Goal: Feedback & Contribution: Submit feedback/report problem

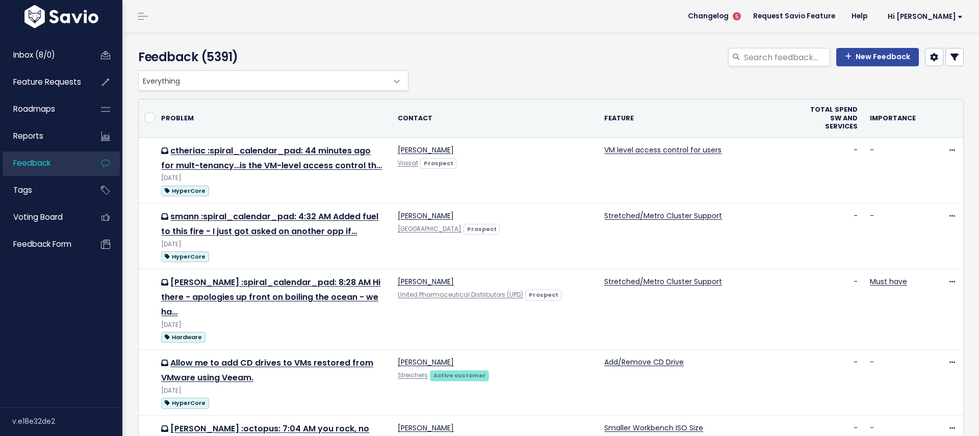
click at [858, 66] on div "New Feedback" at bounding box center [691, 59] width 561 height 22
click at [866, 58] on link "New Feedback" at bounding box center [878, 57] width 83 height 18
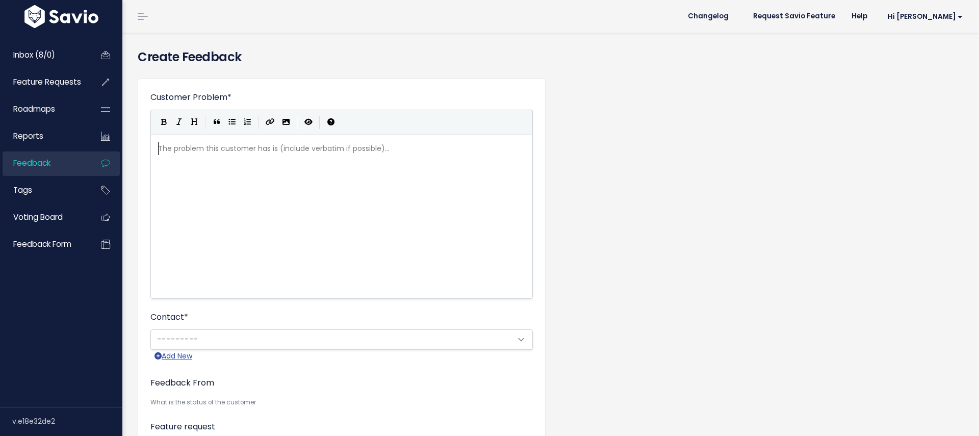
scroll to position [1, 0]
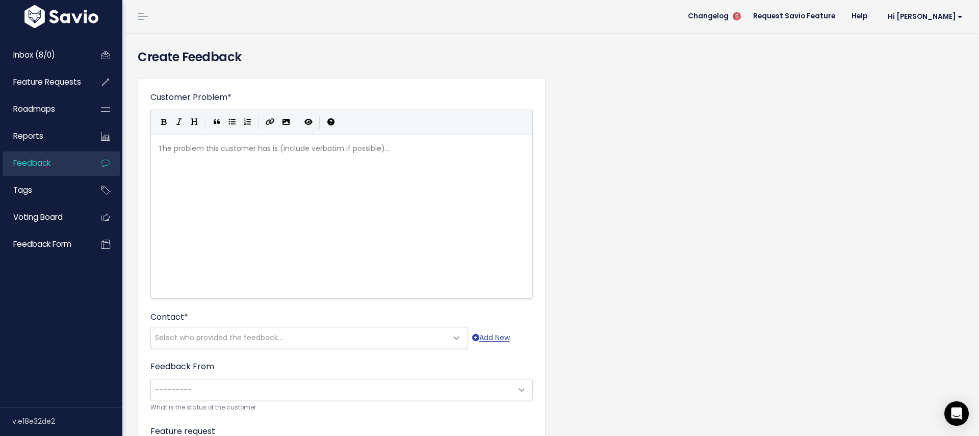
click at [348, 162] on div "The problem this customer has is (include verbatim if possible)... xxxxxxxxxx ​" at bounding box center [354, 229] width 397 height 179
type textarea "[PERSON_NAME] wants us to standardsize"
type textarea "ize on GB insta"
type textarea "ead of GiB"
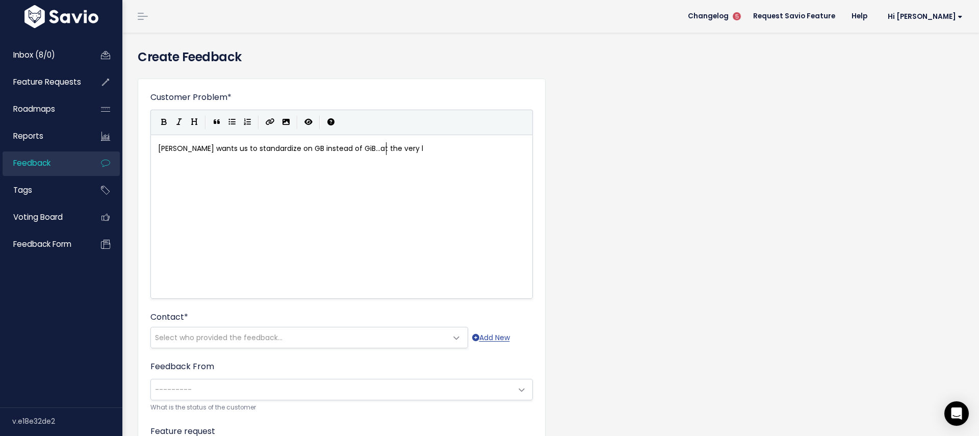
type textarea "...at the very ls"
type textarea "east he's"
type textarea "wants what unites are"
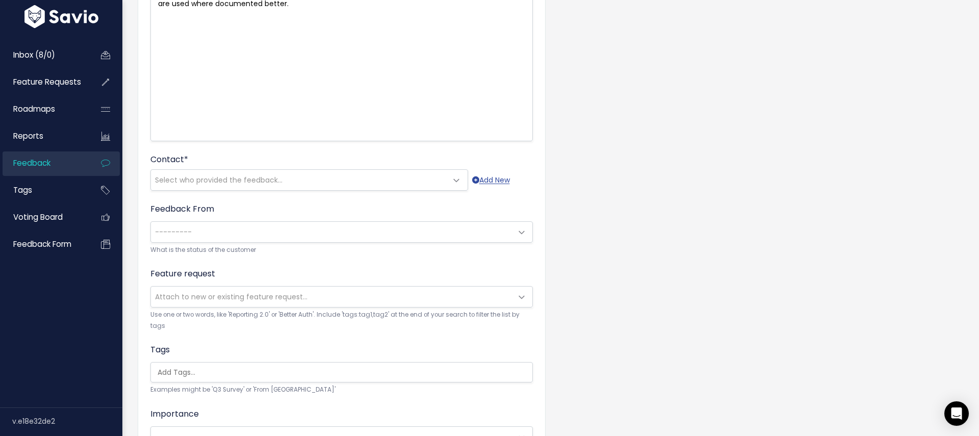
scroll to position [198, 0]
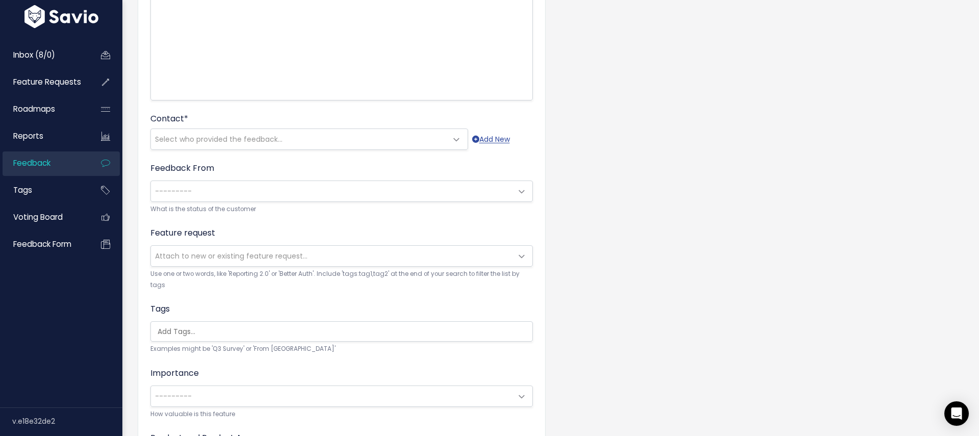
type textarea "s are used where documented better."
click at [422, 136] on span "Select who provided the feedback..." at bounding box center [299, 139] width 296 height 20
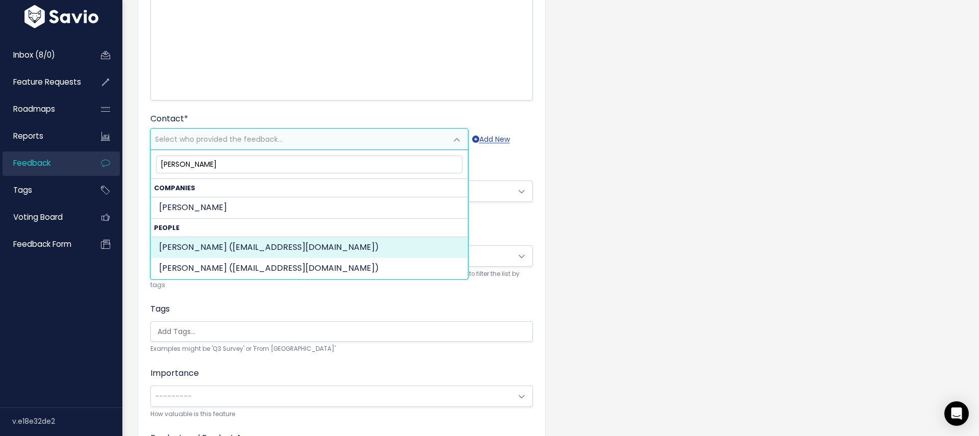
type input "Julien d"
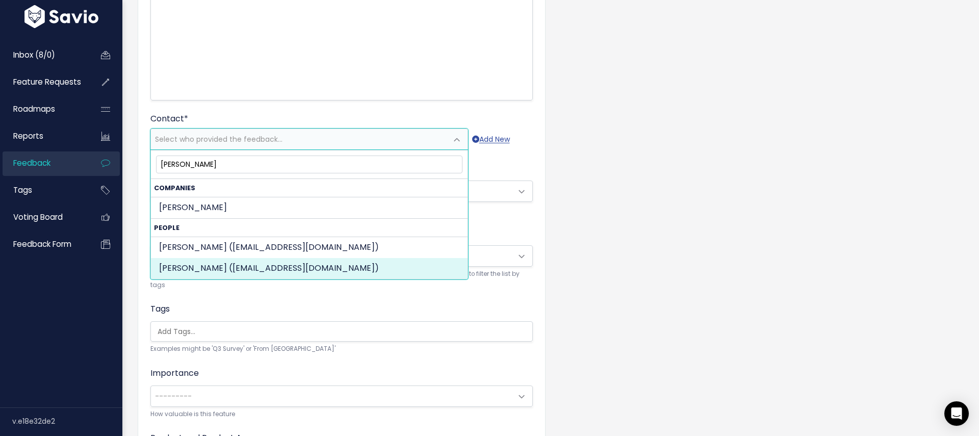
select select "ACTIVE"
select select "15244401"
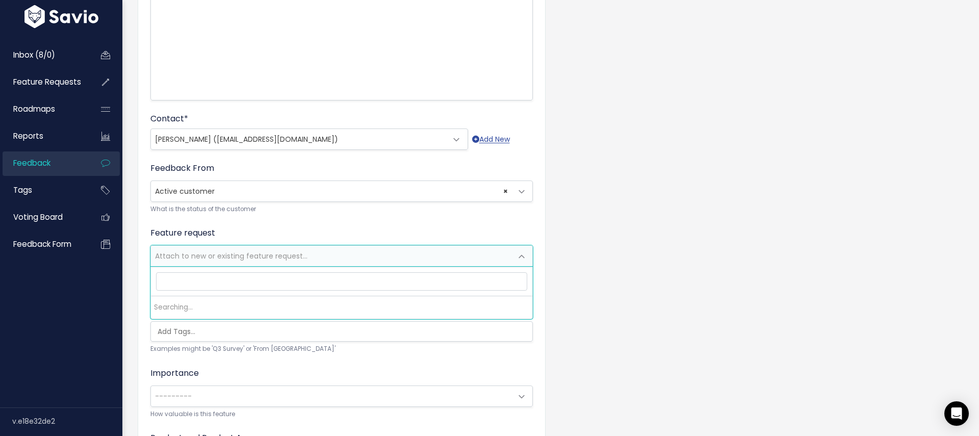
click at [223, 258] on span "Attach to new or existing feature request..." at bounding box center [231, 256] width 153 height 10
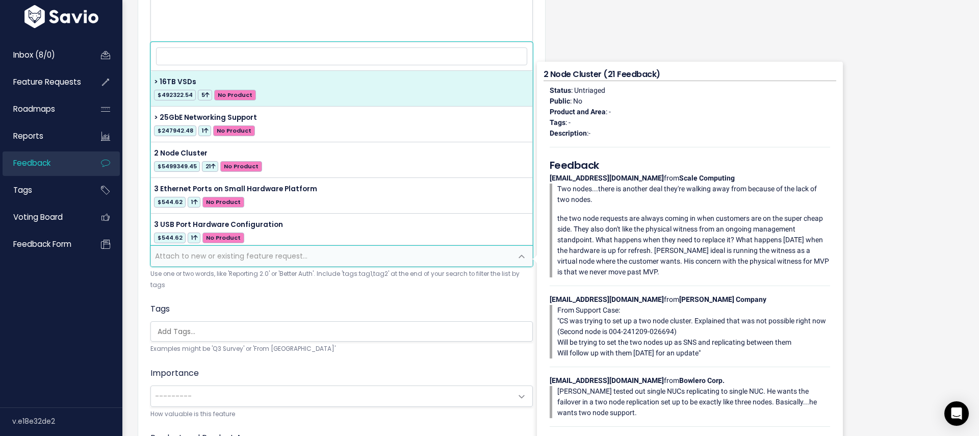
click at [226, 56] on input "search" at bounding box center [341, 56] width 371 height 18
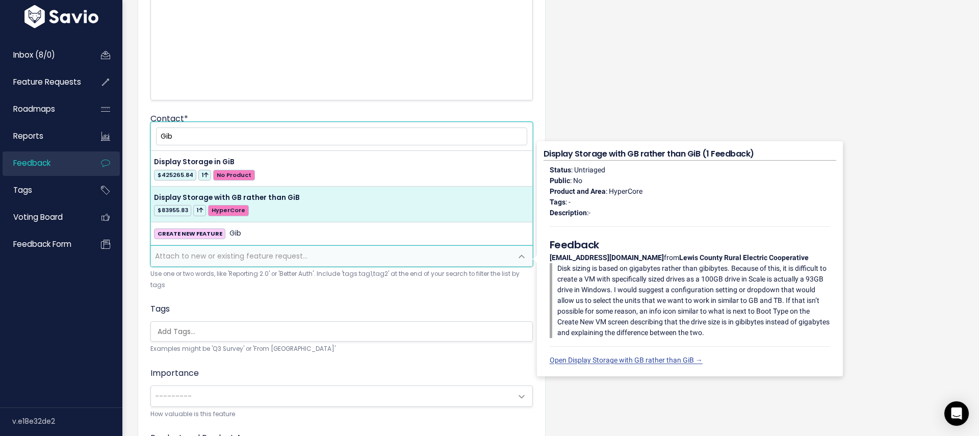
type input "Gib"
select select "62637"
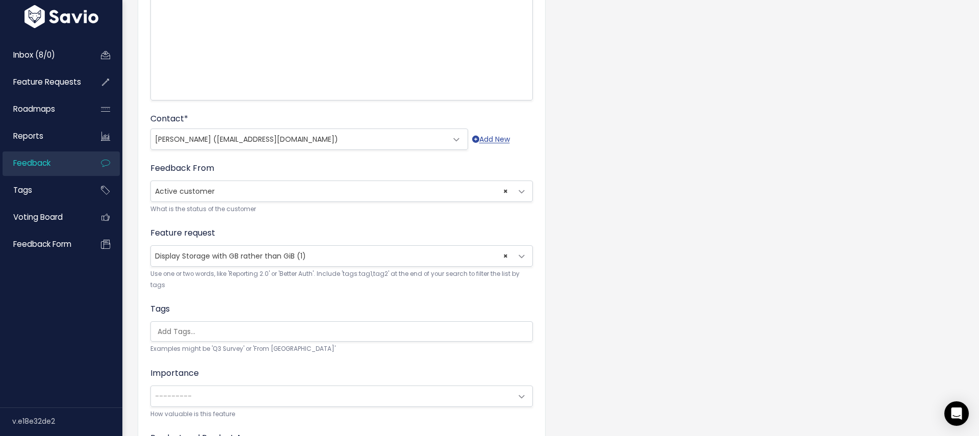
click at [189, 334] on input "search" at bounding box center [345, 331] width 382 height 11
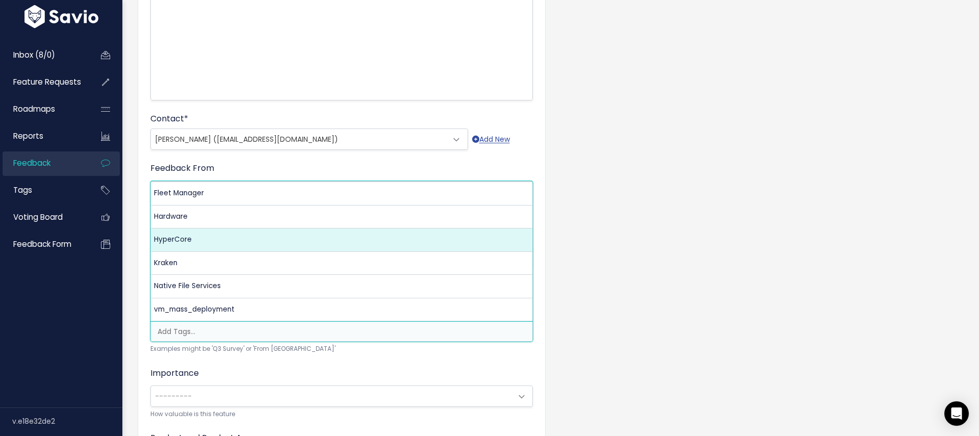
select select "3550"
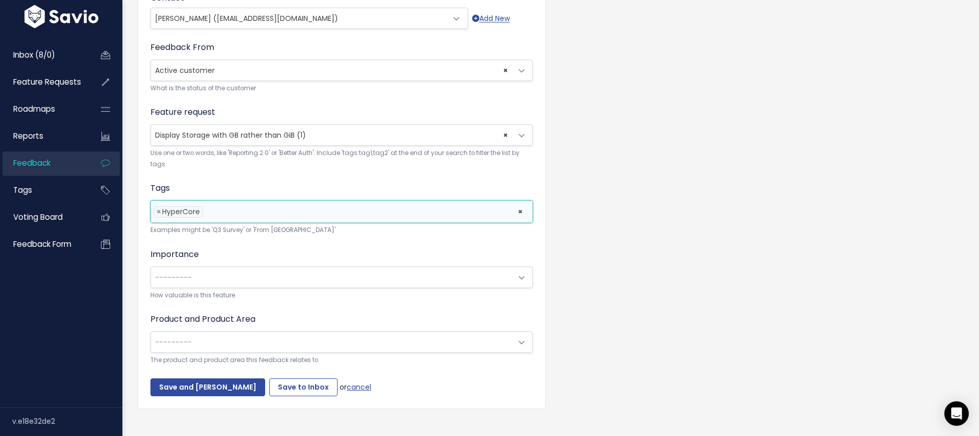
scroll to position [332, 0]
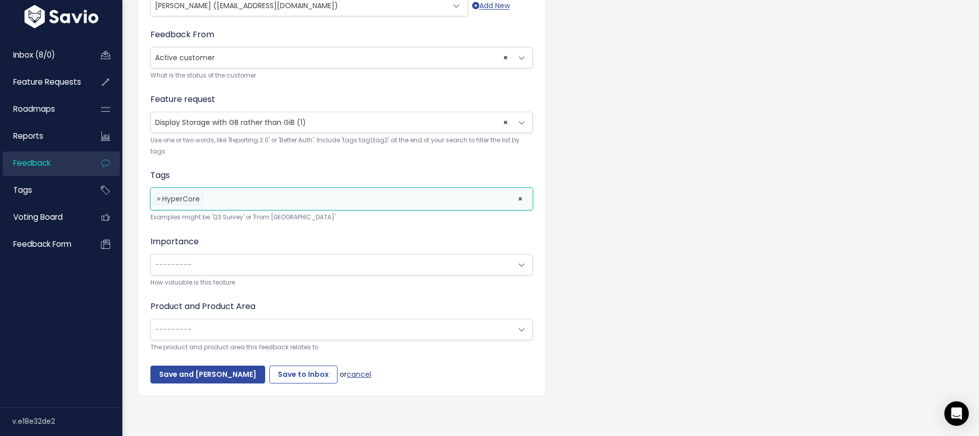
click at [215, 248] on div "Importance --------- Nice to have Must have --------- How valuable is this feat…" at bounding box center [341, 262] width 383 height 53
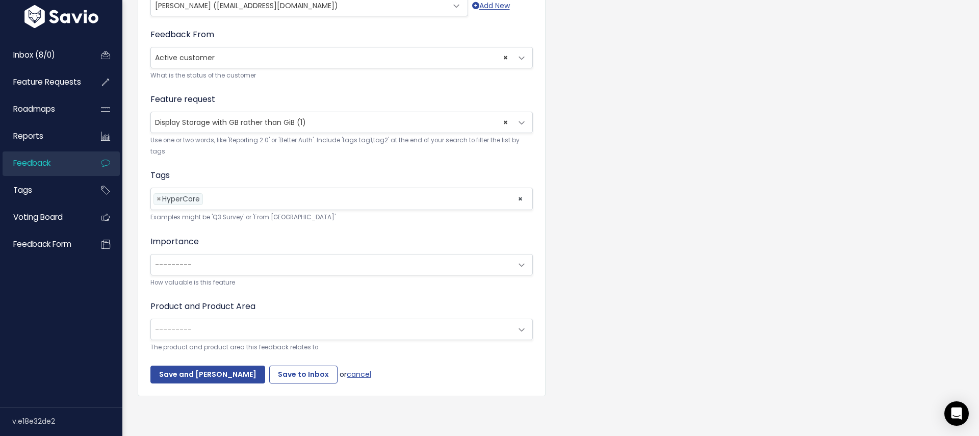
click at [221, 262] on span "---------" at bounding box center [331, 265] width 361 height 20
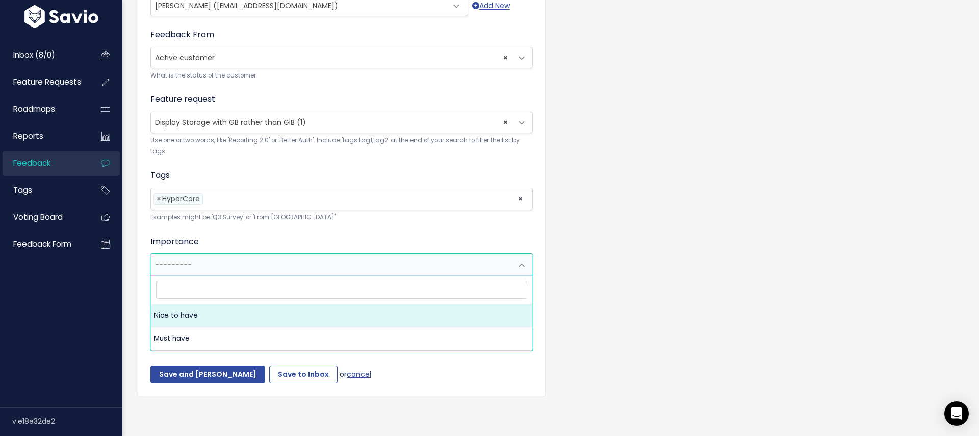
click at [217, 220] on small "Examples might be 'Q3 Survey' or 'From Skype'" at bounding box center [341, 217] width 383 height 11
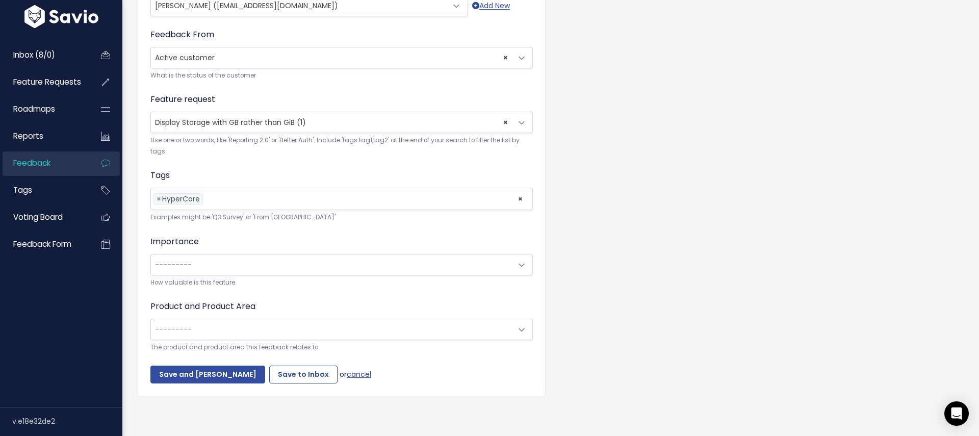
click at [246, 312] on label "Product and Product Area" at bounding box center [202, 306] width 105 height 12
click at [150, 318] on select "--------- HyperCore: No Product Area Fleet Manager: No Product Area Kraken: No …" at bounding box center [150, 318] width 1 height 1
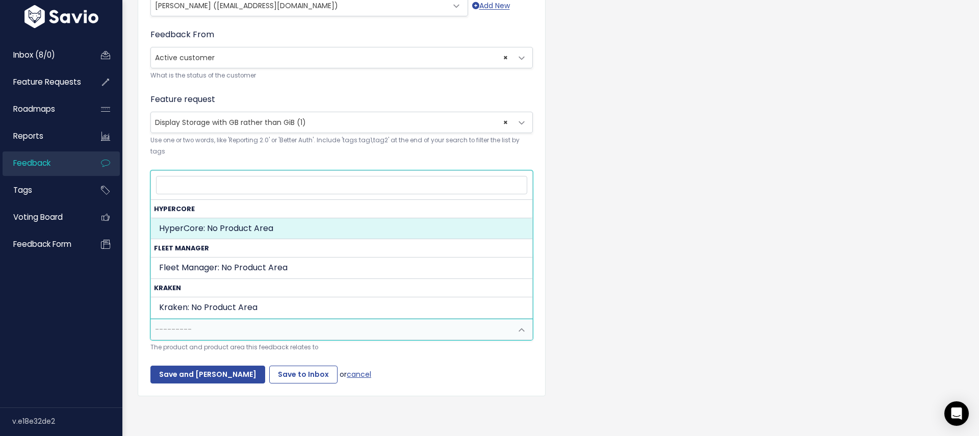
click at [254, 325] on span "---------" at bounding box center [331, 329] width 361 height 20
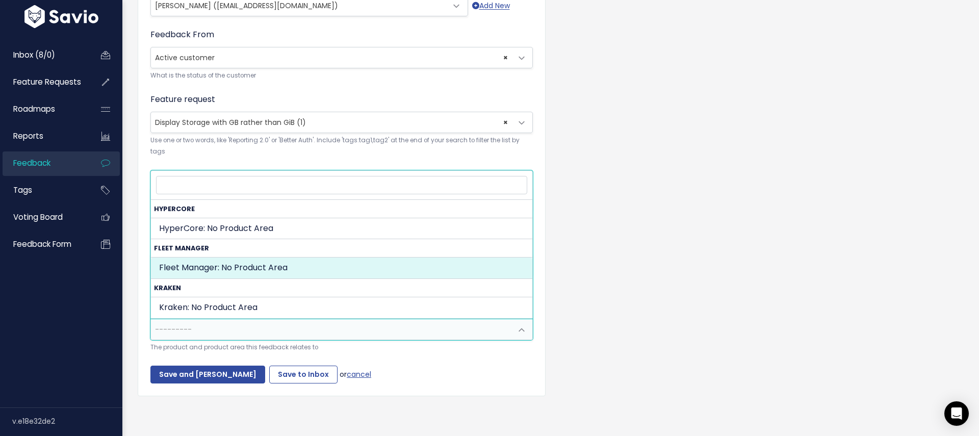
select select "MAIN:"
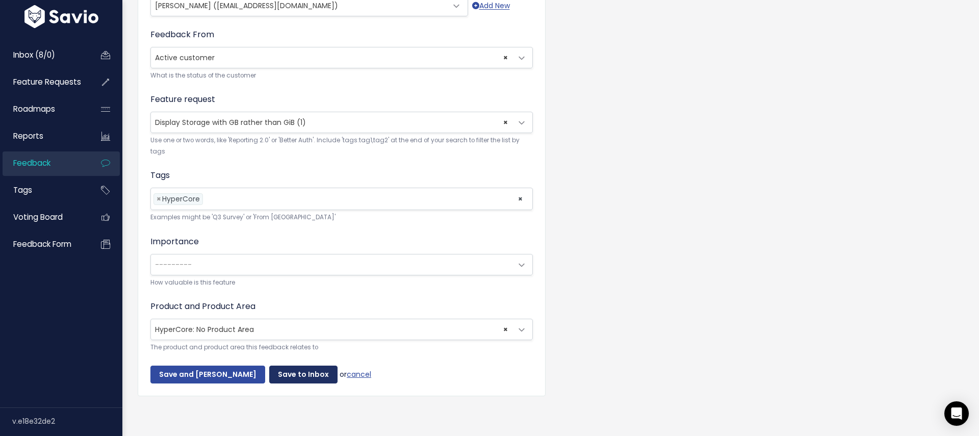
click at [270, 368] on input "Save to Inbox" at bounding box center [303, 375] width 68 height 18
